Goal: Find specific page/section: Find specific page/section

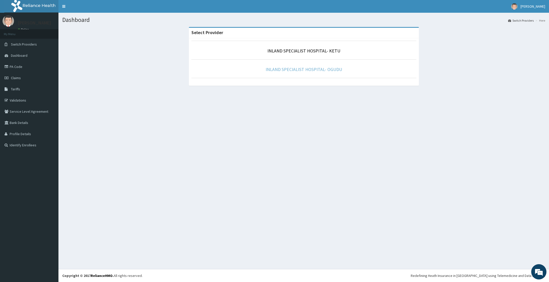
click at [337, 71] on link "INLAND SPECIALIST HOSPITAL- OGUDU" at bounding box center [304, 69] width 77 height 6
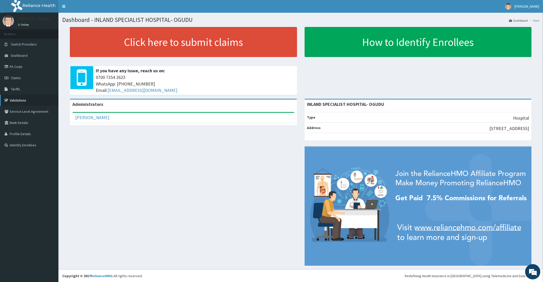
click at [39, 101] on link "Validations" at bounding box center [29, 100] width 58 height 11
